Goal: Information Seeking & Learning: Find specific fact

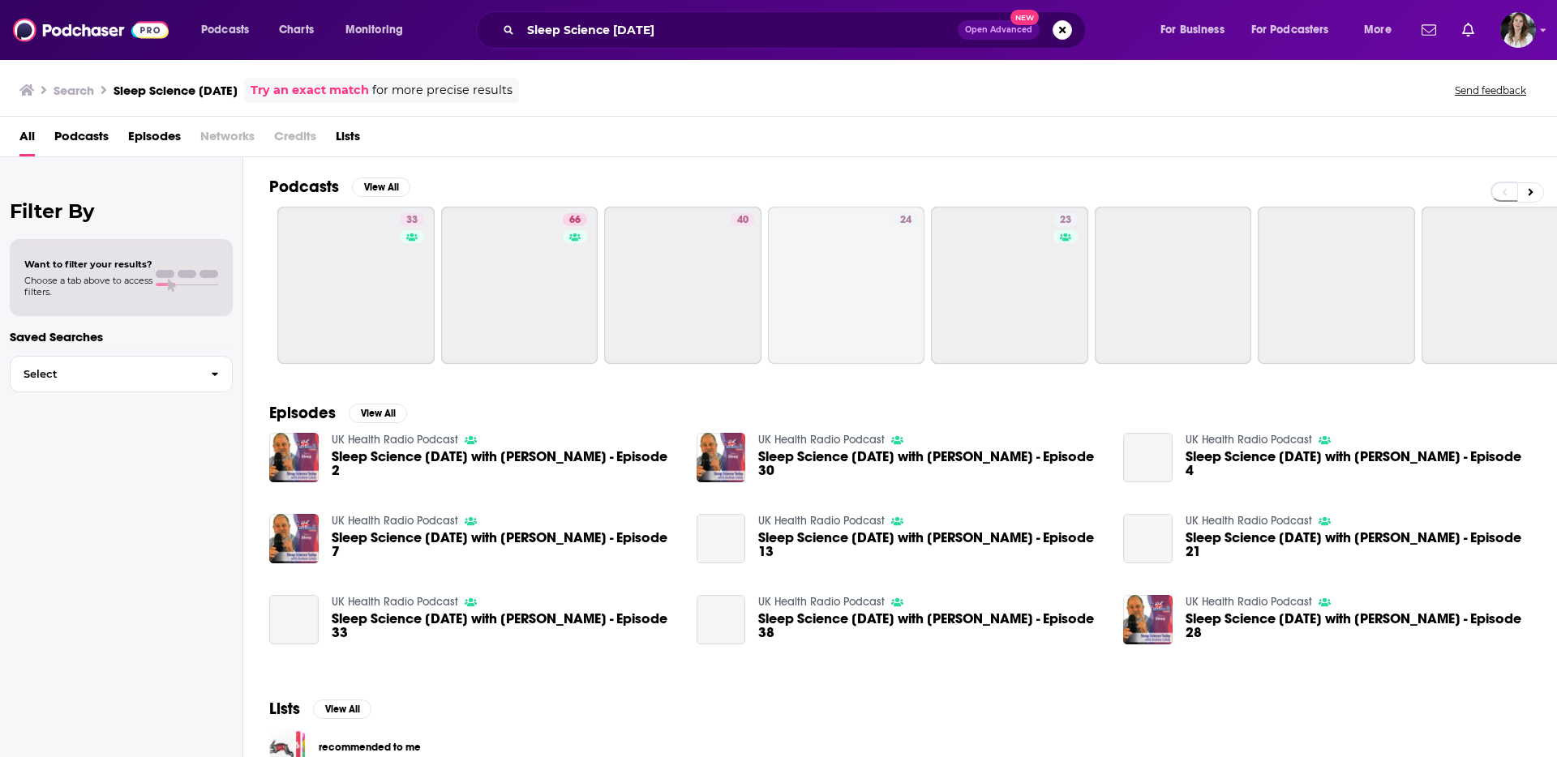
click at [548, 45] on div "Sleep Science [DATE] Open Advanced New" at bounding box center [781, 29] width 610 height 37
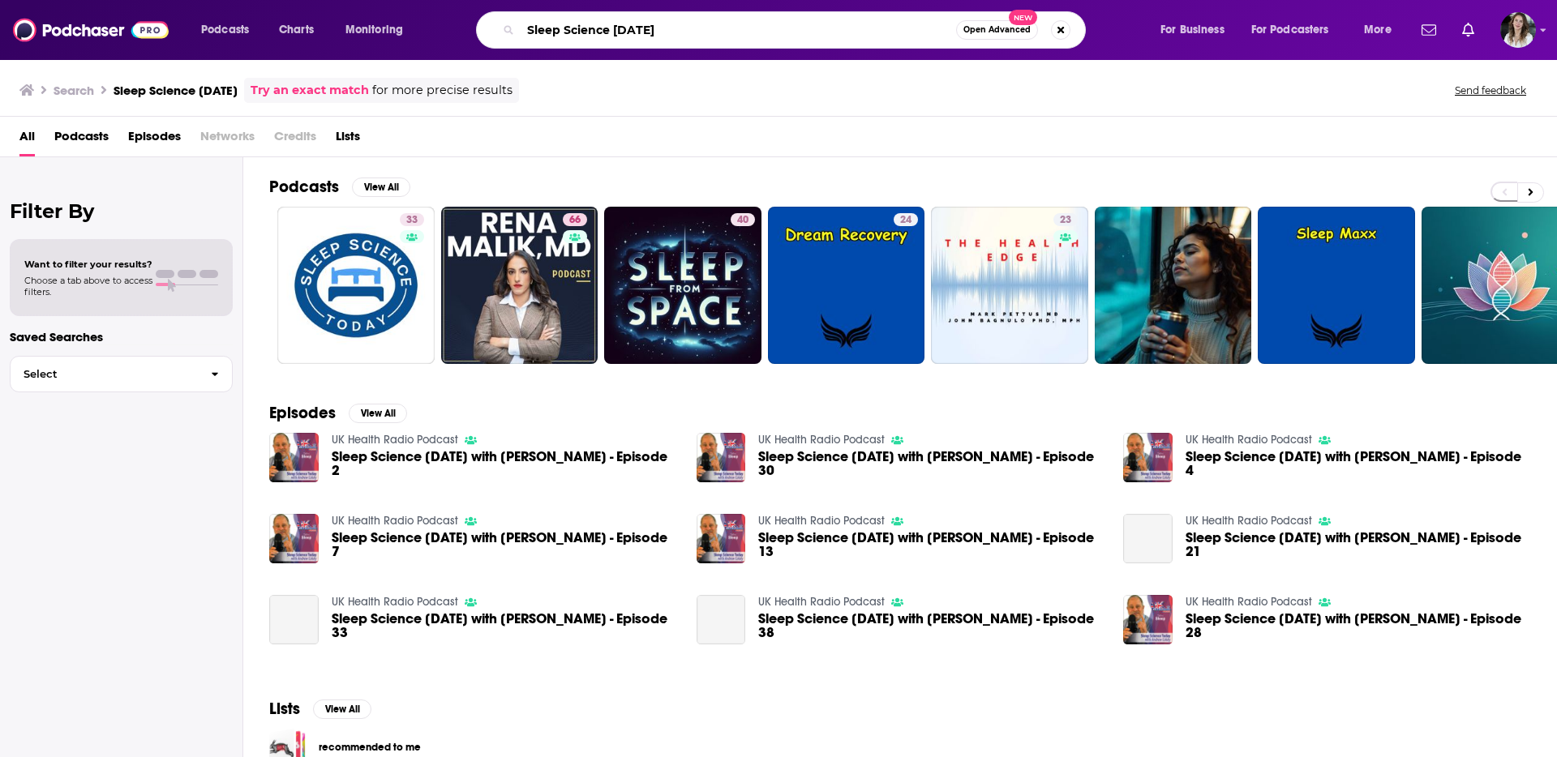
click at [664, 35] on input "Sleep Science [DATE]" at bounding box center [738, 30] width 435 height 26
paste input "[PERSON_NAME]"
type input "[PERSON_NAME]"
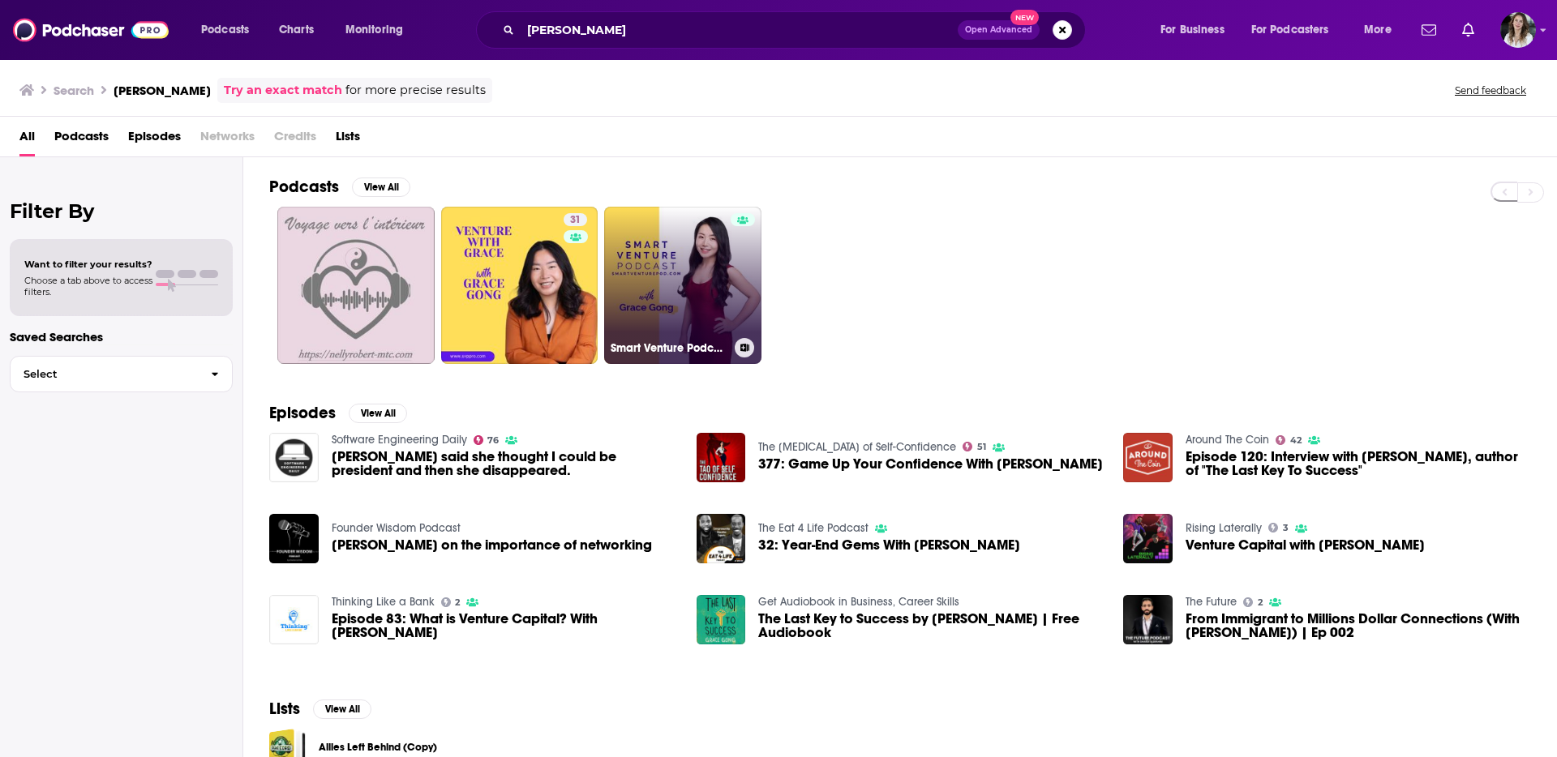
click at [712, 243] on link "Smart Venture Podcast" at bounding box center [682, 285] width 157 height 157
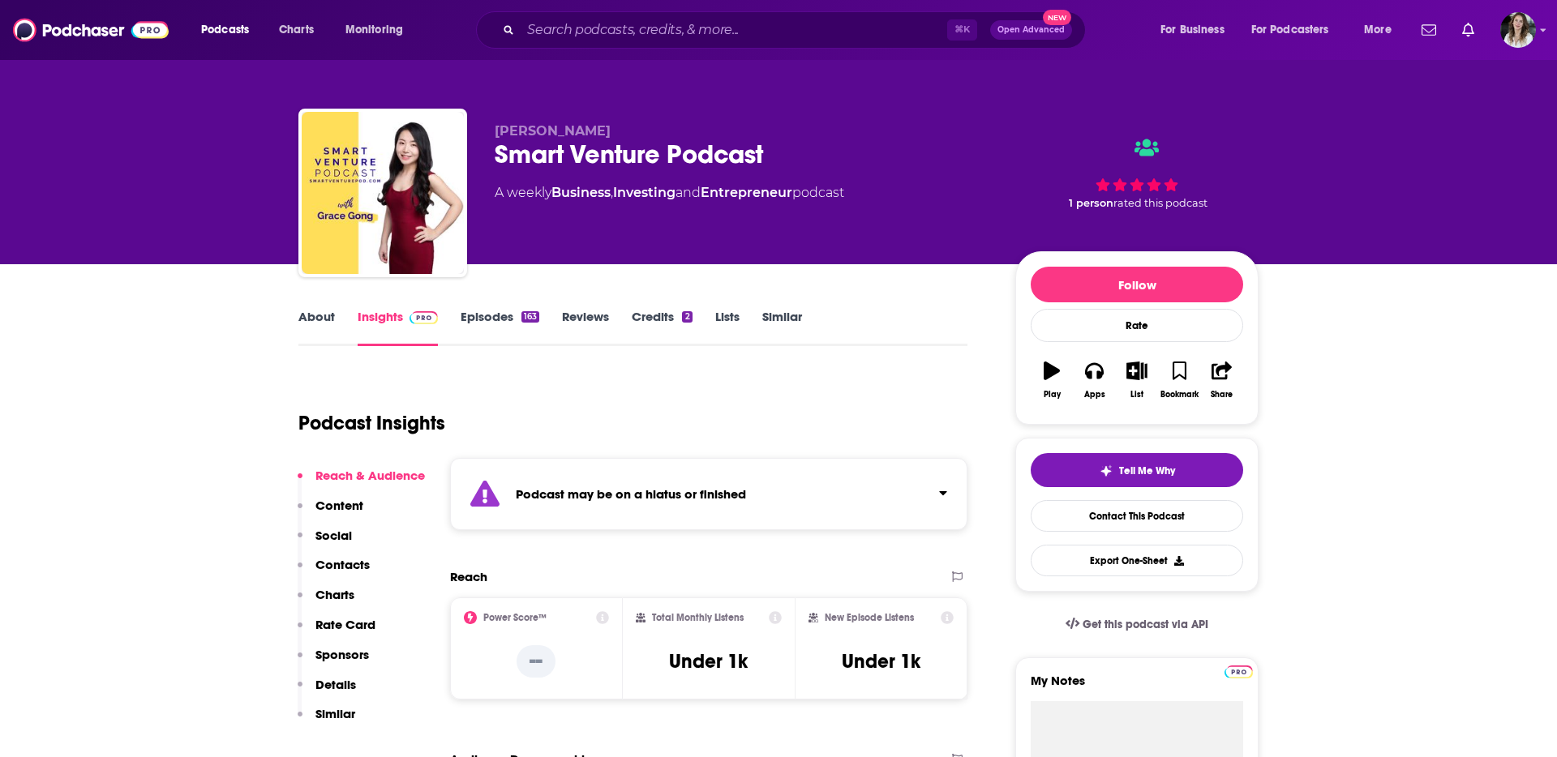
scroll to position [2, 0]
